Goal: Transaction & Acquisition: Book appointment/travel/reservation

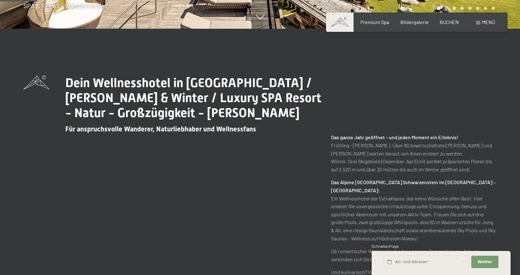
scroll to position [250, 0]
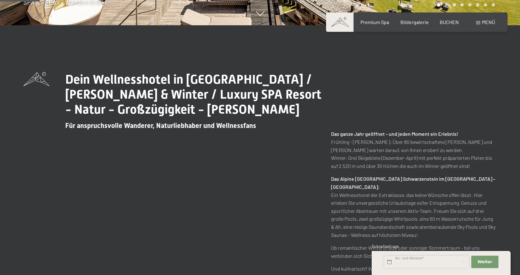
click at [421, 264] on input "text" at bounding box center [426, 262] width 85 height 13
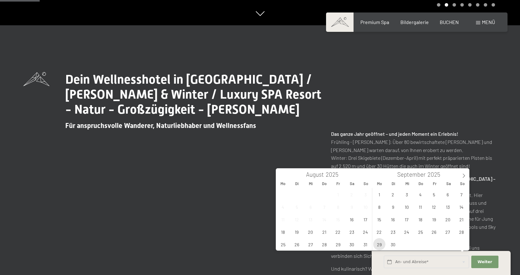
click at [377, 243] on span "29" at bounding box center [379, 244] width 12 height 12
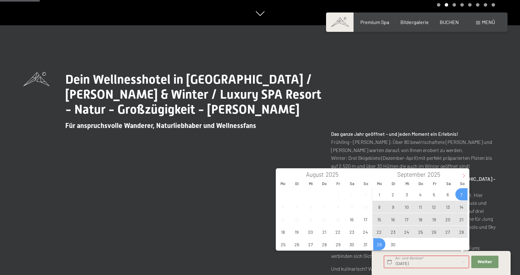
click at [465, 175] on icon at bounding box center [464, 176] width 4 height 4
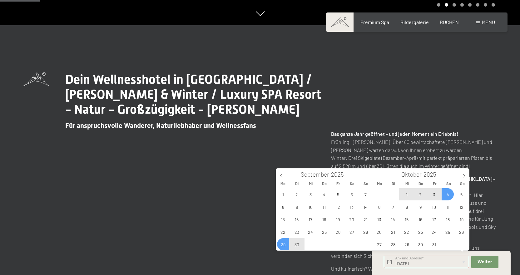
click at [450, 195] on span "4" at bounding box center [448, 194] width 12 height 12
type input "Mo. 29.09.2025 - Sa. 04.10.2025"
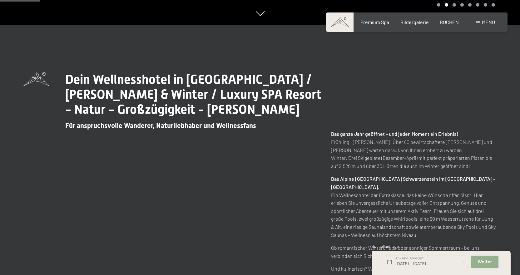
click at [483, 263] on span "Weiter" at bounding box center [485, 262] width 15 height 6
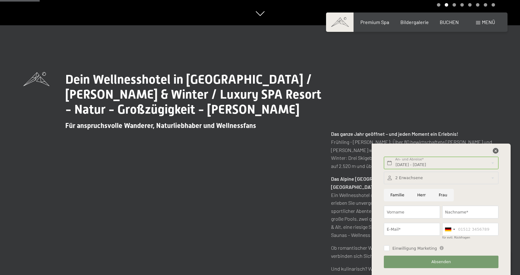
click at [494, 150] on icon at bounding box center [496, 151] width 6 height 6
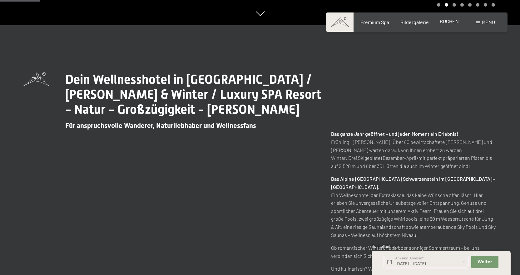
click at [453, 22] on span "BUCHEN" at bounding box center [449, 21] width 19 height 6
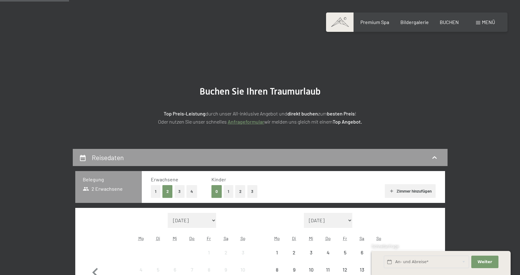
scroll to position [125, 0]
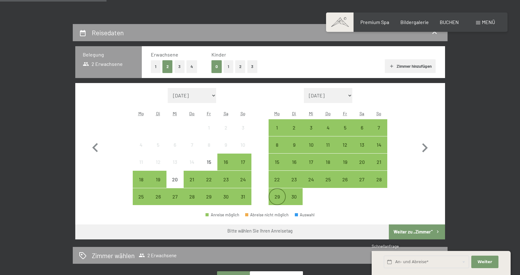
click at [275, 196] on div "29" at bounding box center [277, 202] width 16 height 16
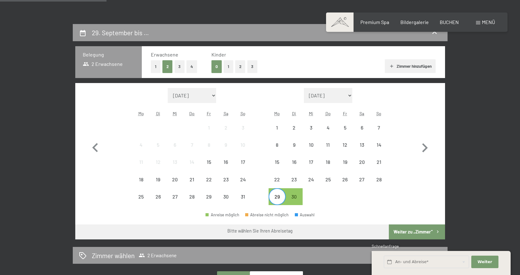
click at [436, 143] on div "Monat/Jahr [DATE] [DATE] [DATE] [DATE] [DATE] [DATE] [DATE] [PERSON_NAME][DATE]…" at bounding box center [260, 146] width 370 height 127
click at [427, 149] on icon "button" at bounding box center [425, 147] width 6 height 9
select select "[DATE]"
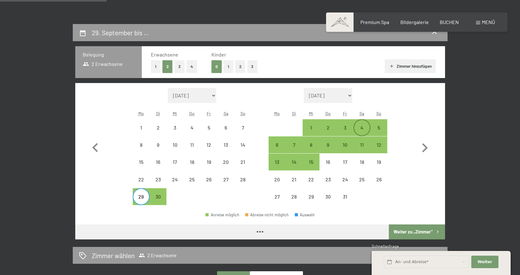
click at [359, 124] on div "4" at bounding box center [362, 128] width 16 height 16
select select "[DATE]"
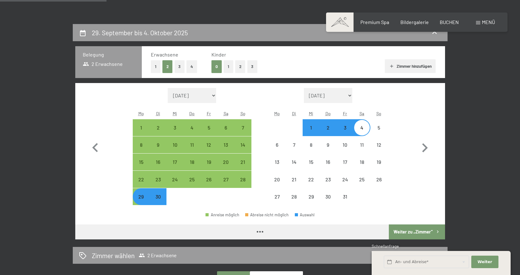
select select "[DATE]"
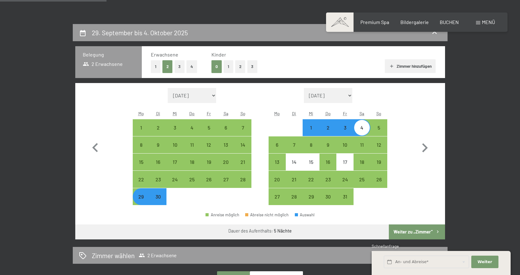
click at [409, 230] on button "Weiter zu „Zimmer“" at bounding box center [417, 232] width 56 height 15
select select "[DATE]"
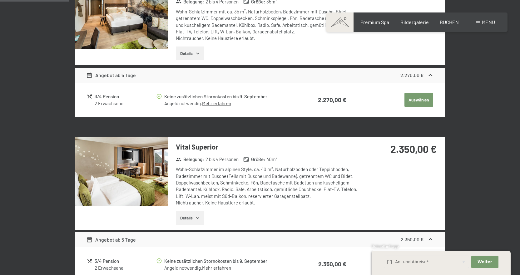
scroll to position [180, 0]
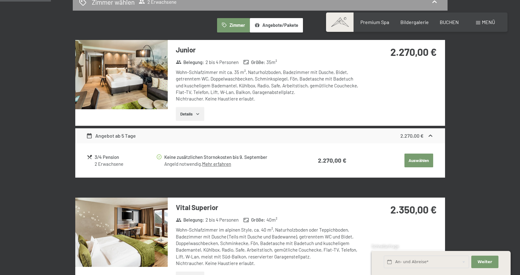
click at [191, 109] on button "Details" at bounding box center [190, 114] width 28 height 14
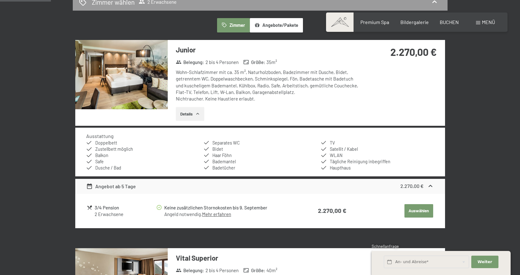
click at [191, 109] on button "Details" at bounding box center [190, 114] width 28 height 14
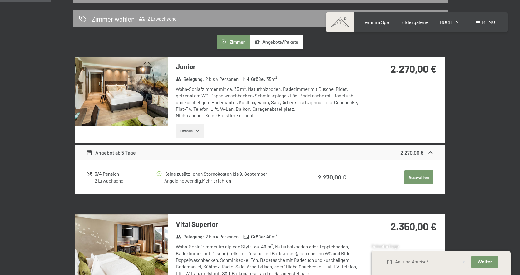
scroll to position [149, 0]
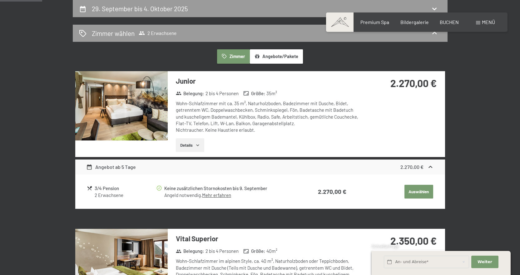
click at [427, 190] on button "Auswählen" at bounding box center [419, 192] width 29 height 14
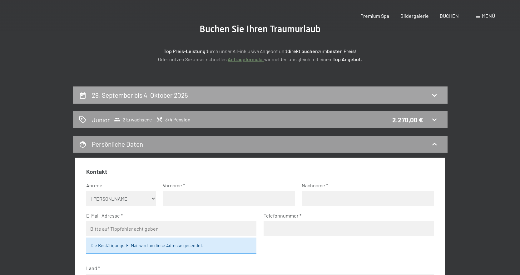
scroll to position [0, 0]
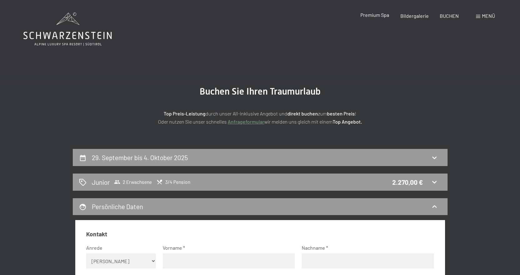
click at [366, 15] on span "Premium Spa" at bounding box center [374, 15] width 29 height 6
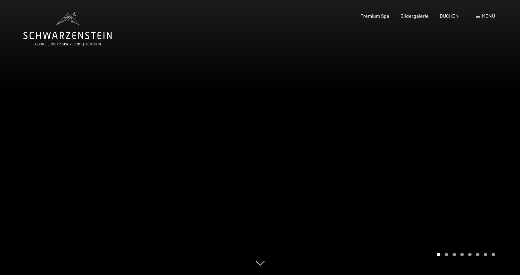
click at [410, 17] on span "Bildergalerie" at bounding box center [414, 16] width 28 height 6
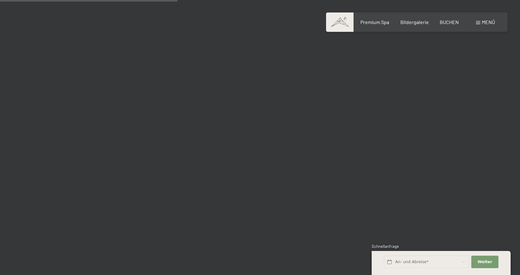
scroll to position [2499, 0]
